Goal: Information Seeking & Learning: Learn about a topic

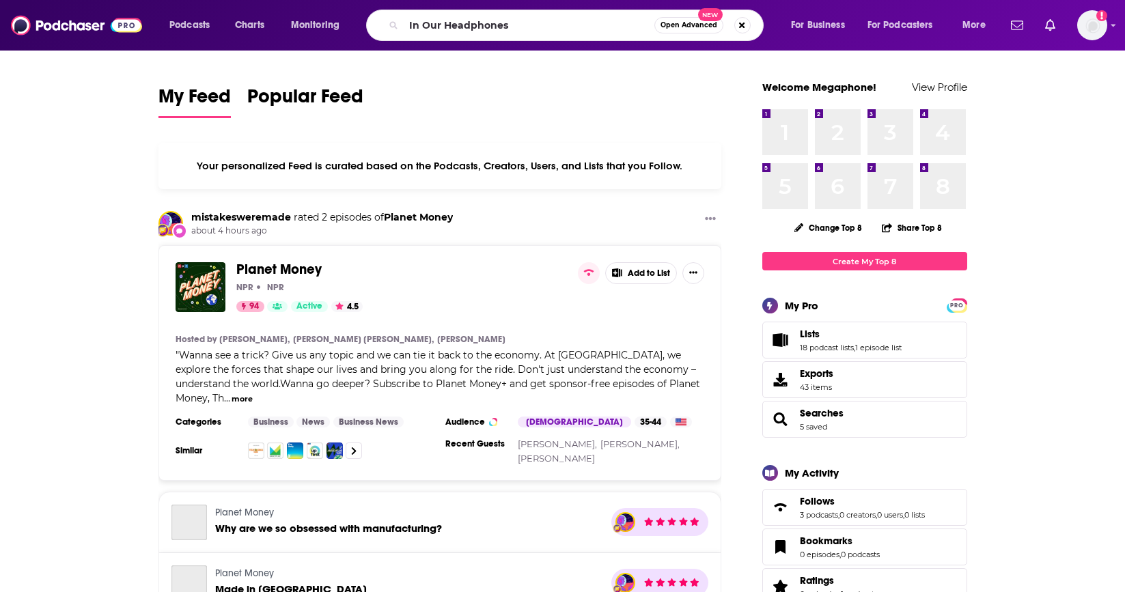
click at [582, 20] on input "In Our Headphones" at bounding box center [529, 25] width 251 height 22
type input "In Our Headphones"
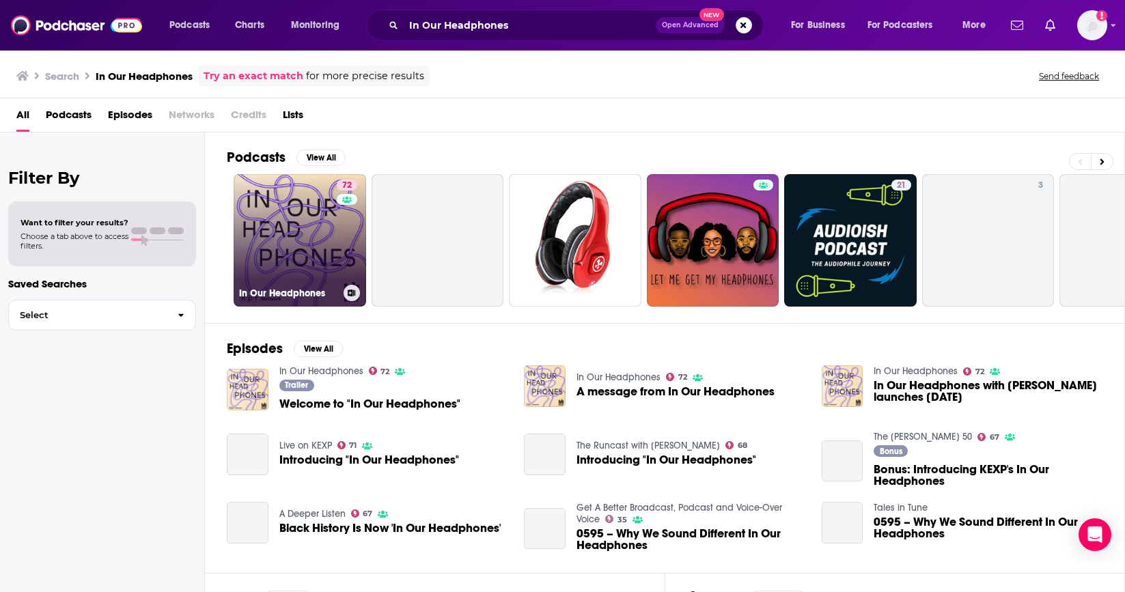
click at [319, 241] on link "72 In Our Headphones" at bounding box center [300, 240] width 133 height 133
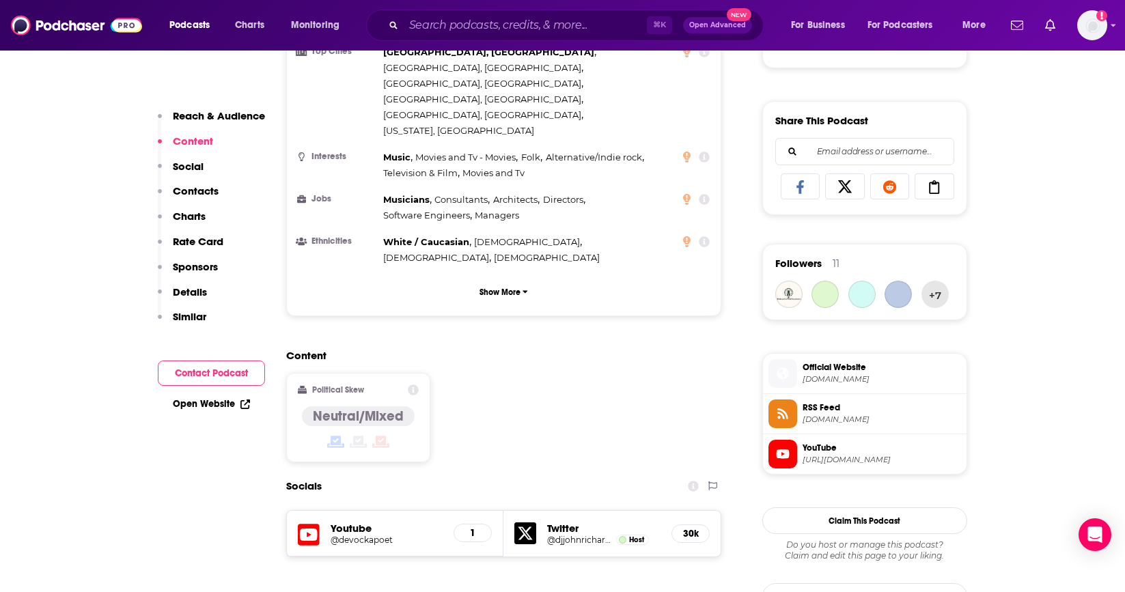
scroll to position [876, 0]
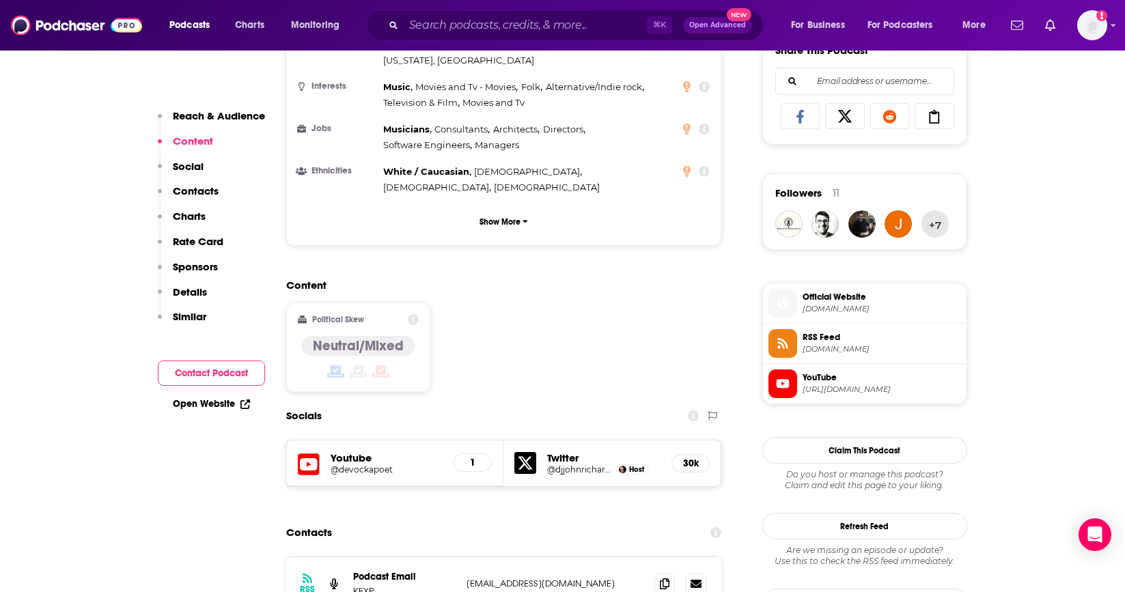
click at [917, 349] on span "[DOMAIN_NAME]" at bounding box center [882, 349] width 158 height 10
